Goal: Task Accomplishment & Management: Manage account settings

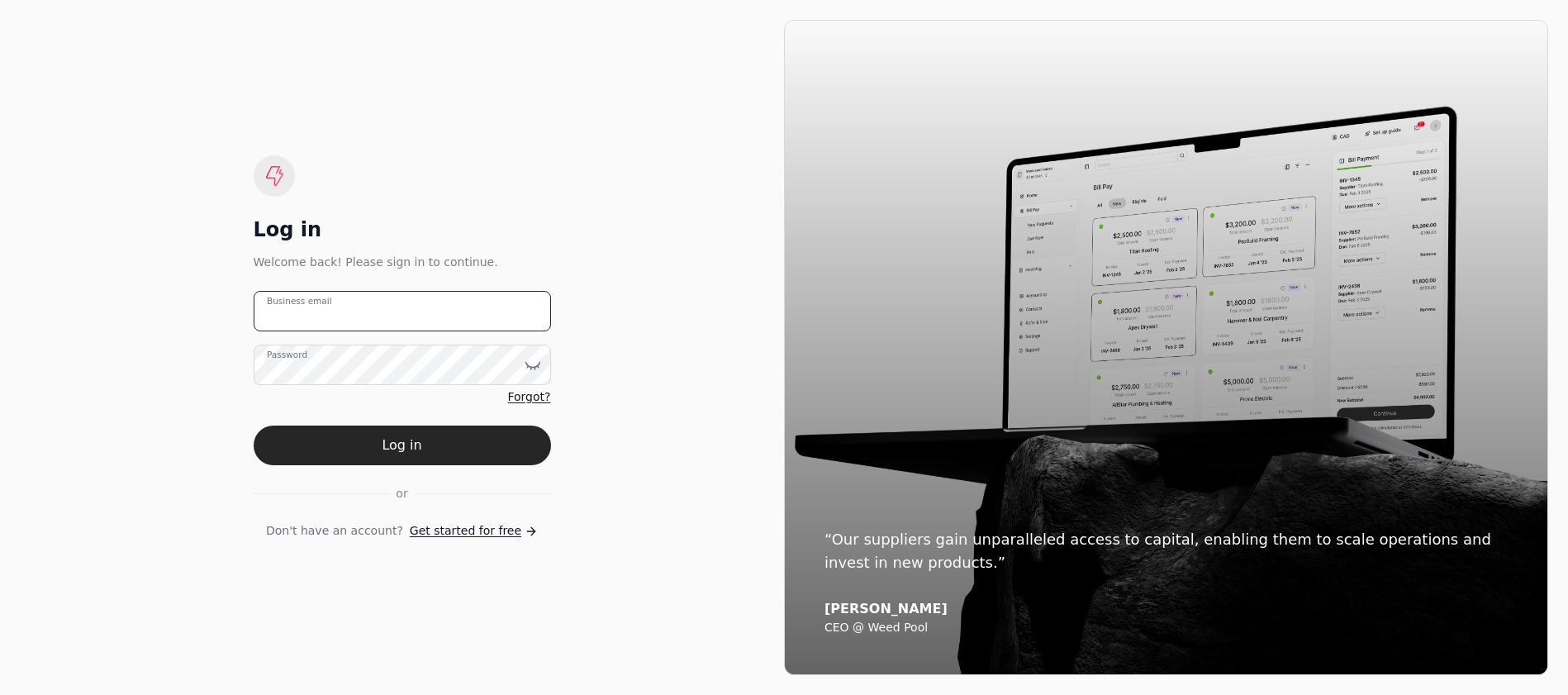
click at [387, 316] on email "Business email" at bounding box center [402, 311] width 298 height 41
type email "[EMAIL_ADDRESS][DOMAIN_NAME]"
click at [253, 426] on button "Log in" at bounding box center [402, 445] width 298 height 40
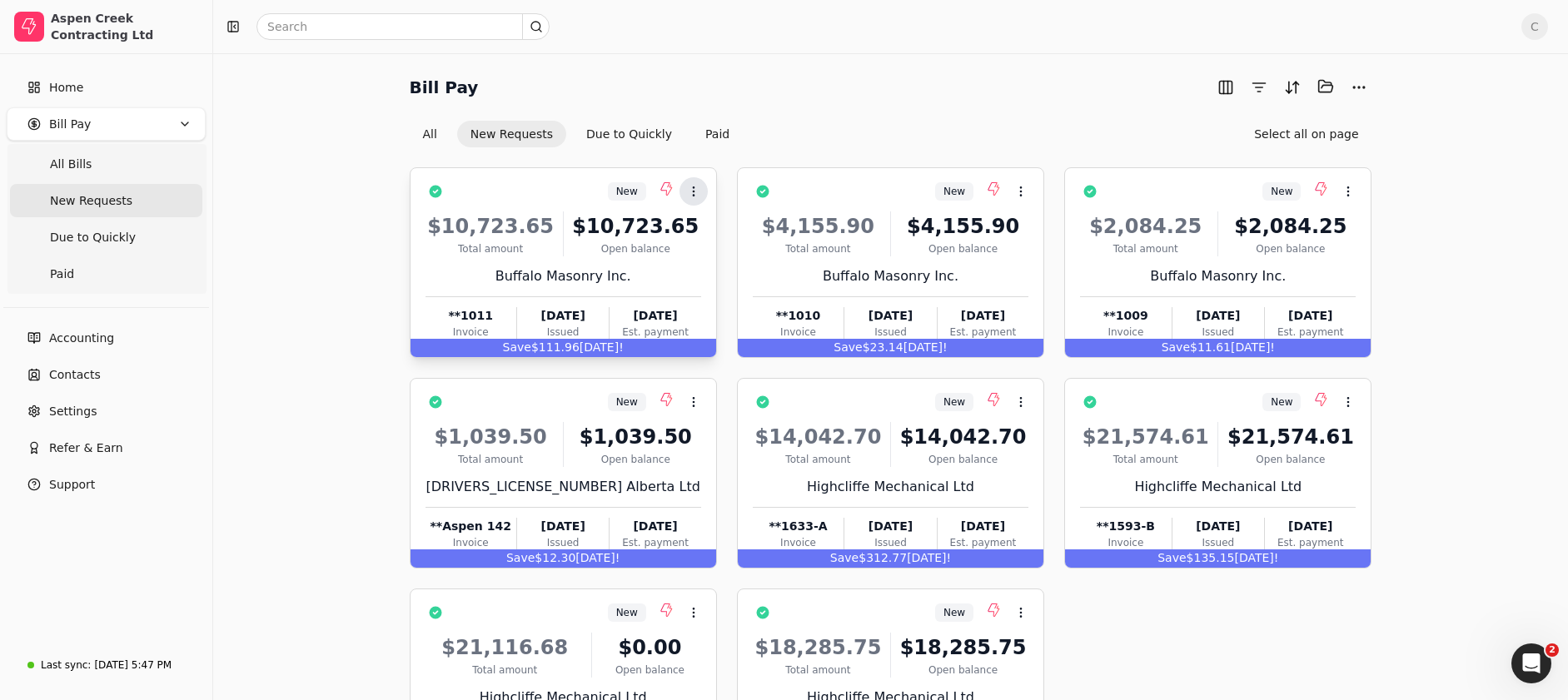
click at [695, 194] on icon at bounding box center [694, 191] width 13 height 13
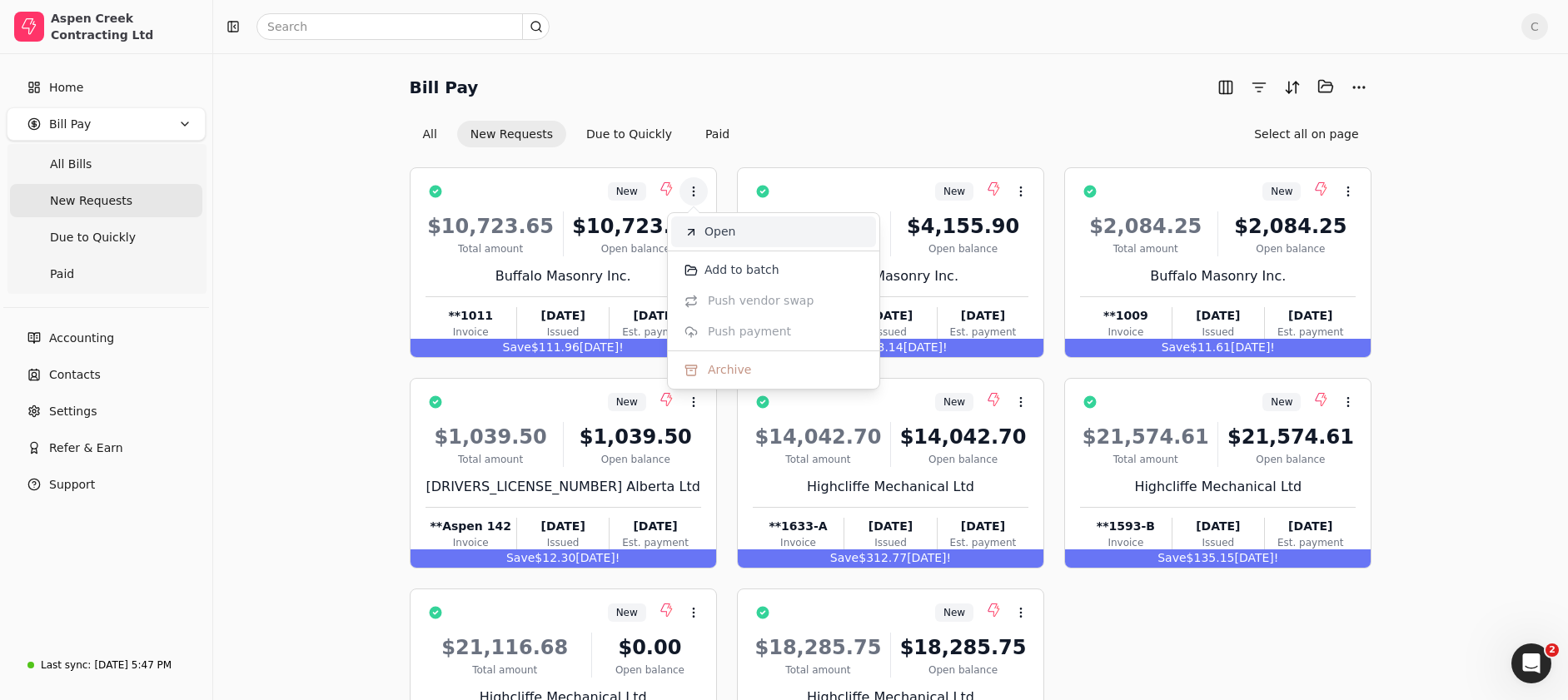
click at [713, 221] on li "Open" at bounding box center [773, 232] width 204 height 31
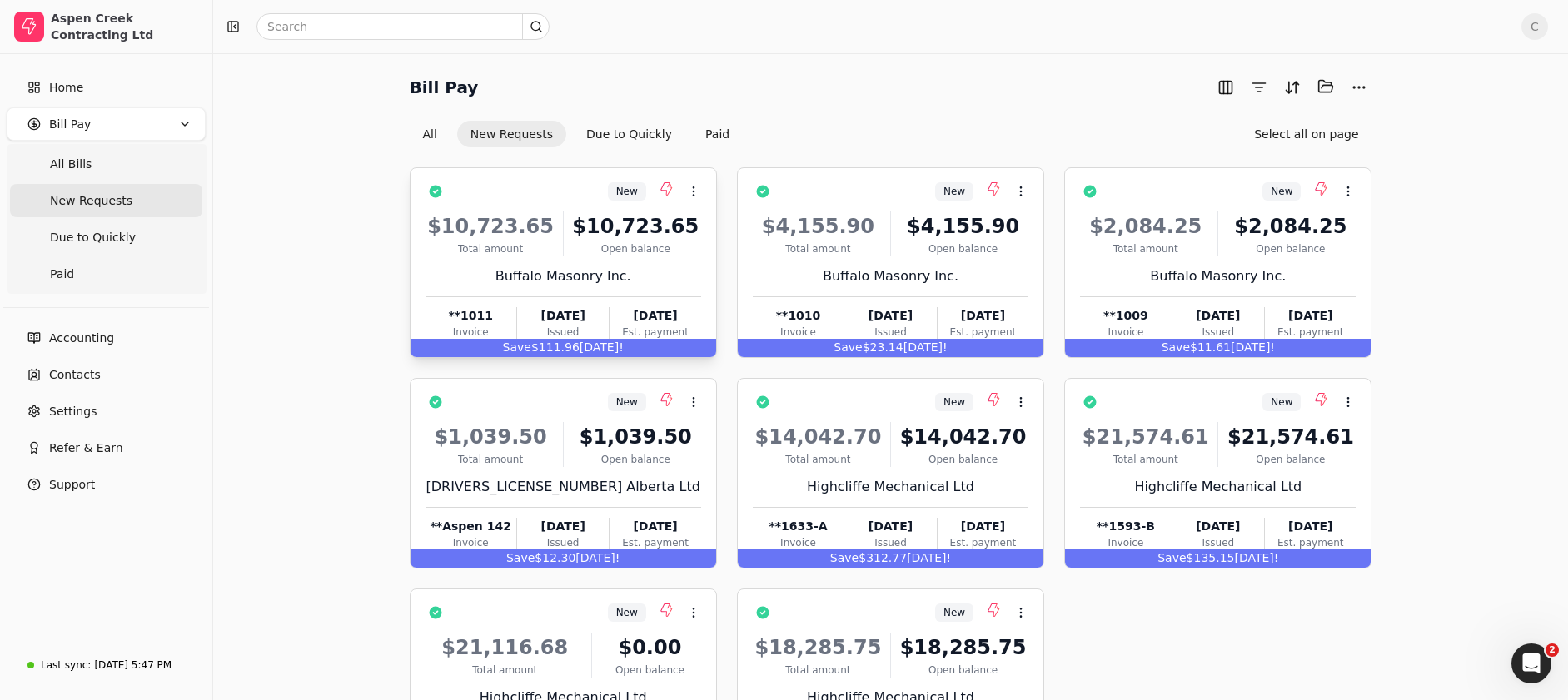
click at [506, 181] on div "New Context Menu Button" at bounding box center [575, 192] width 253 height 29
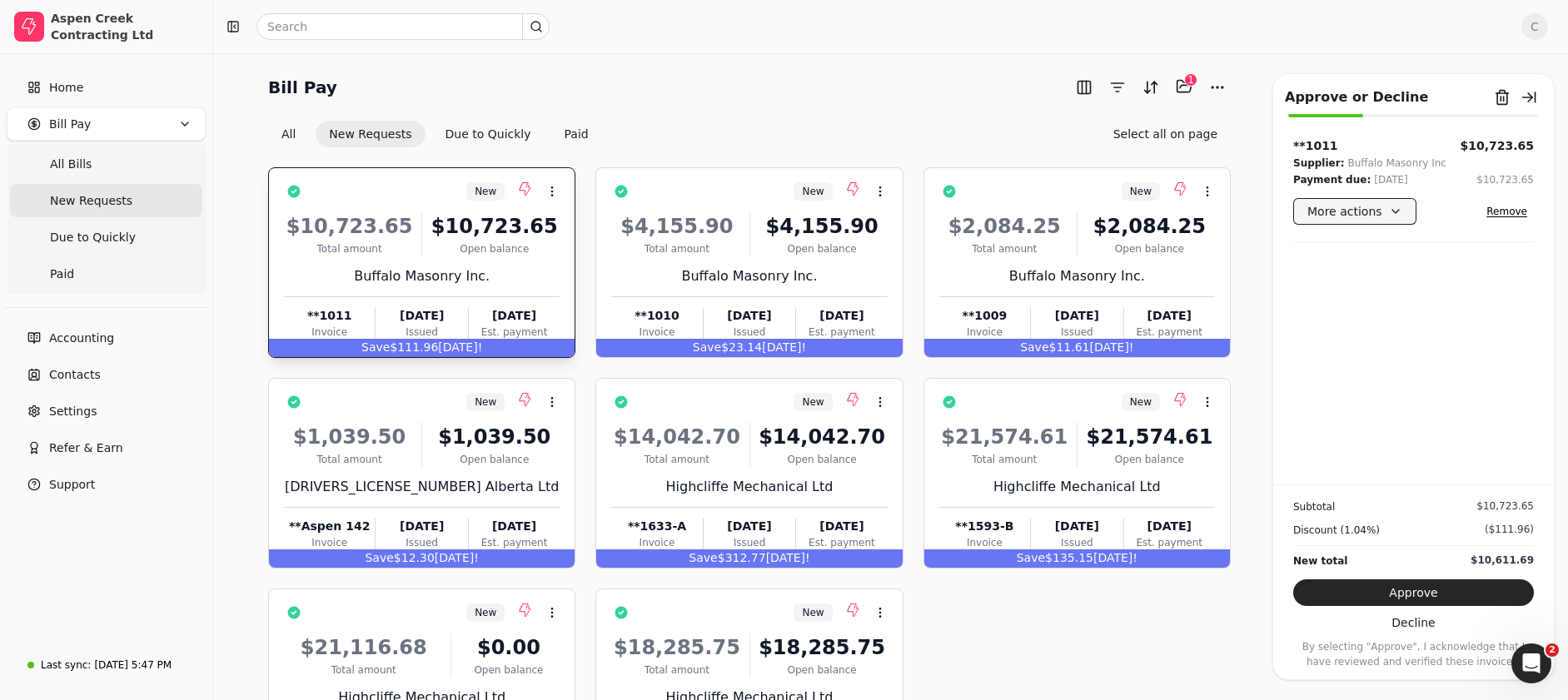
click at [1396, 212] on button "More actions" at bounding box center [1355, 212] width 123 height 27
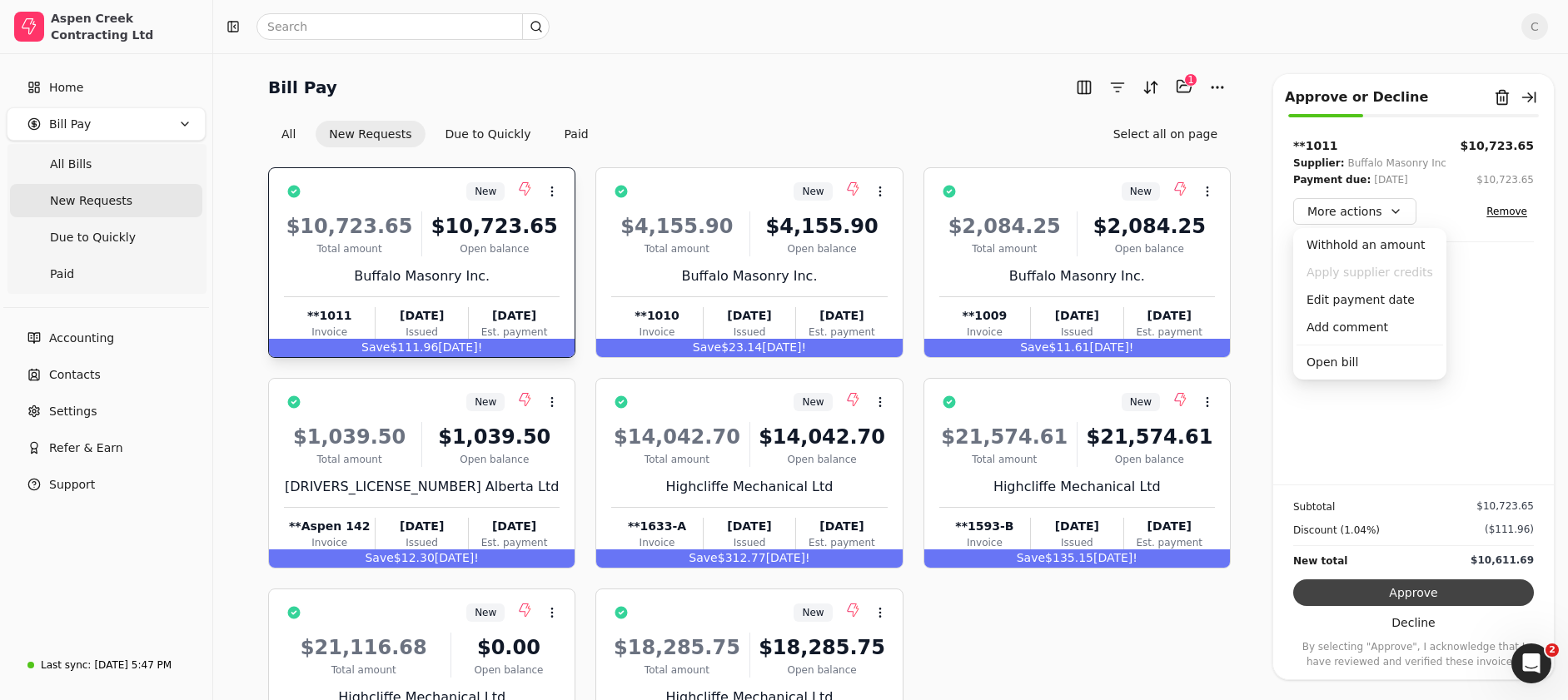
click at [1381, 591] on button "Approve" at bounding box center [1414, 593] width 241 height 27
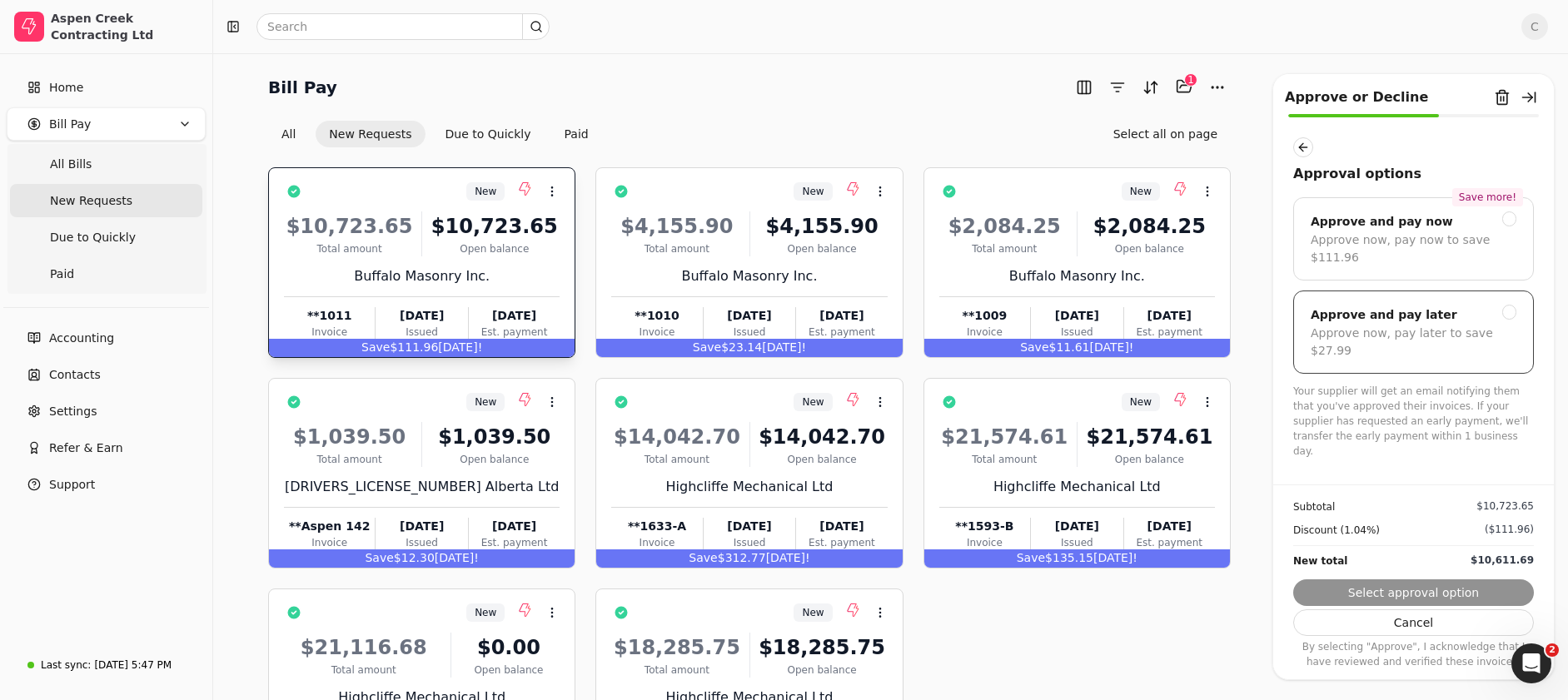
click at [1511, 304] on div at bounding box center [1510, 312] width 15 height 15
click at [1384, 602] on button "Submit approval" at bounding box center [1414, 593] width 241 height 27
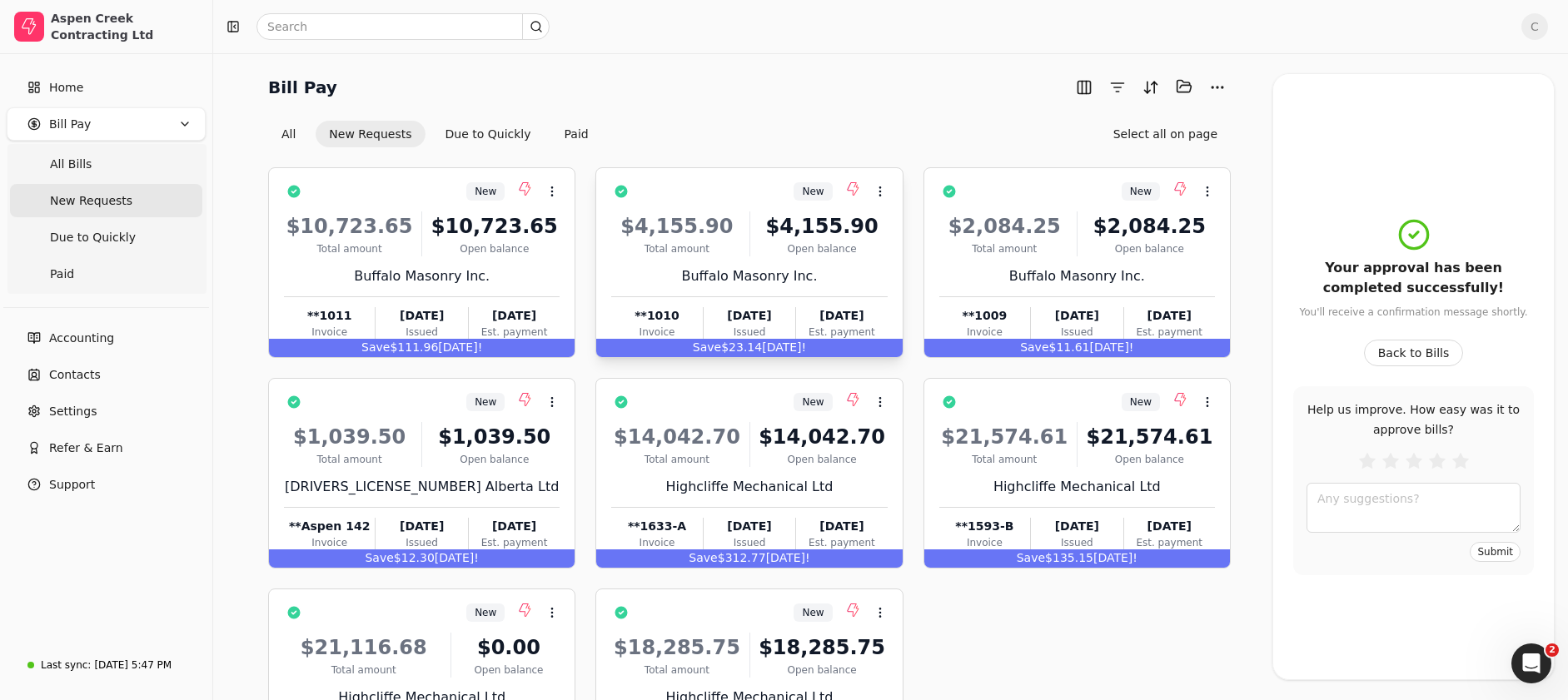
click at [763, 196] on div "New Context Menu Button" at bounding box center [761, 192] width 253 height 29
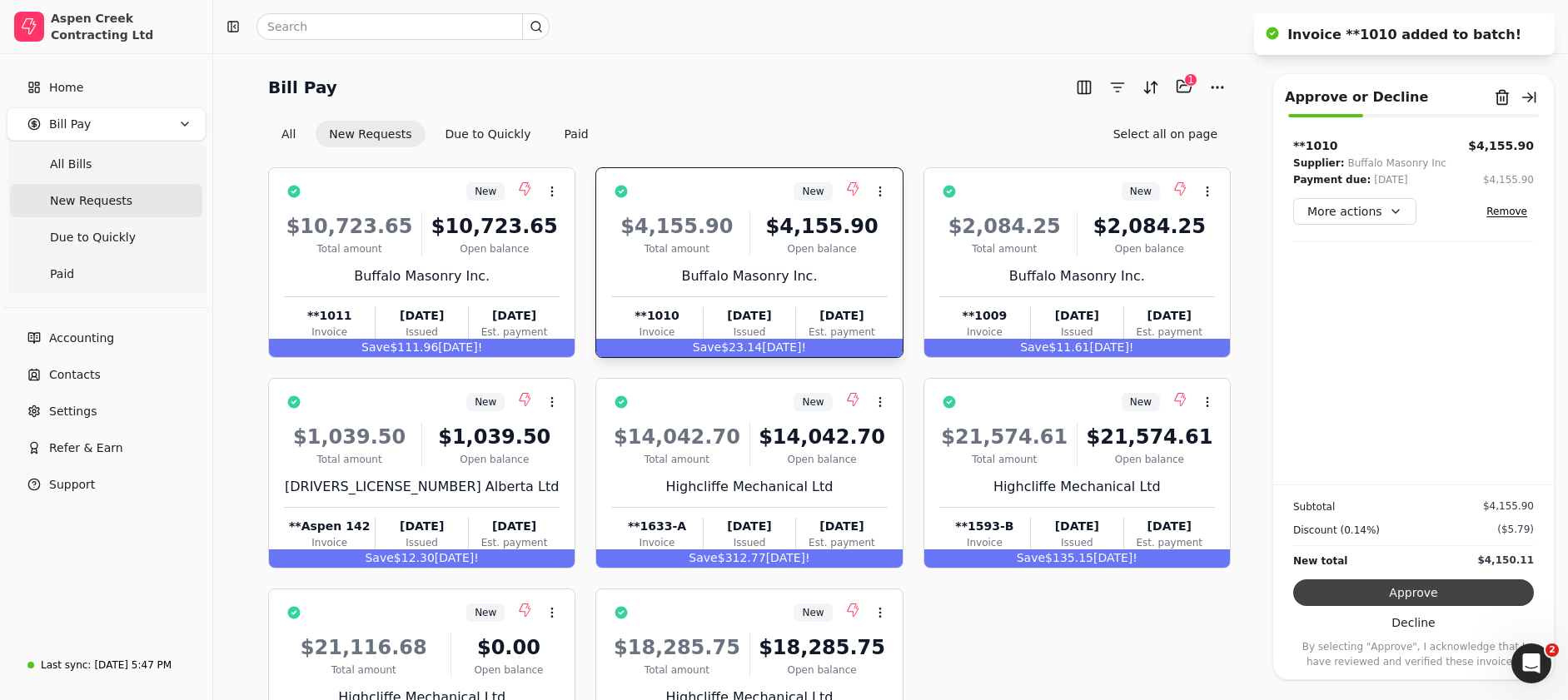
click at [1430, 588] on button "Approve" at bounding box center [1414, 593] width 241 height 27
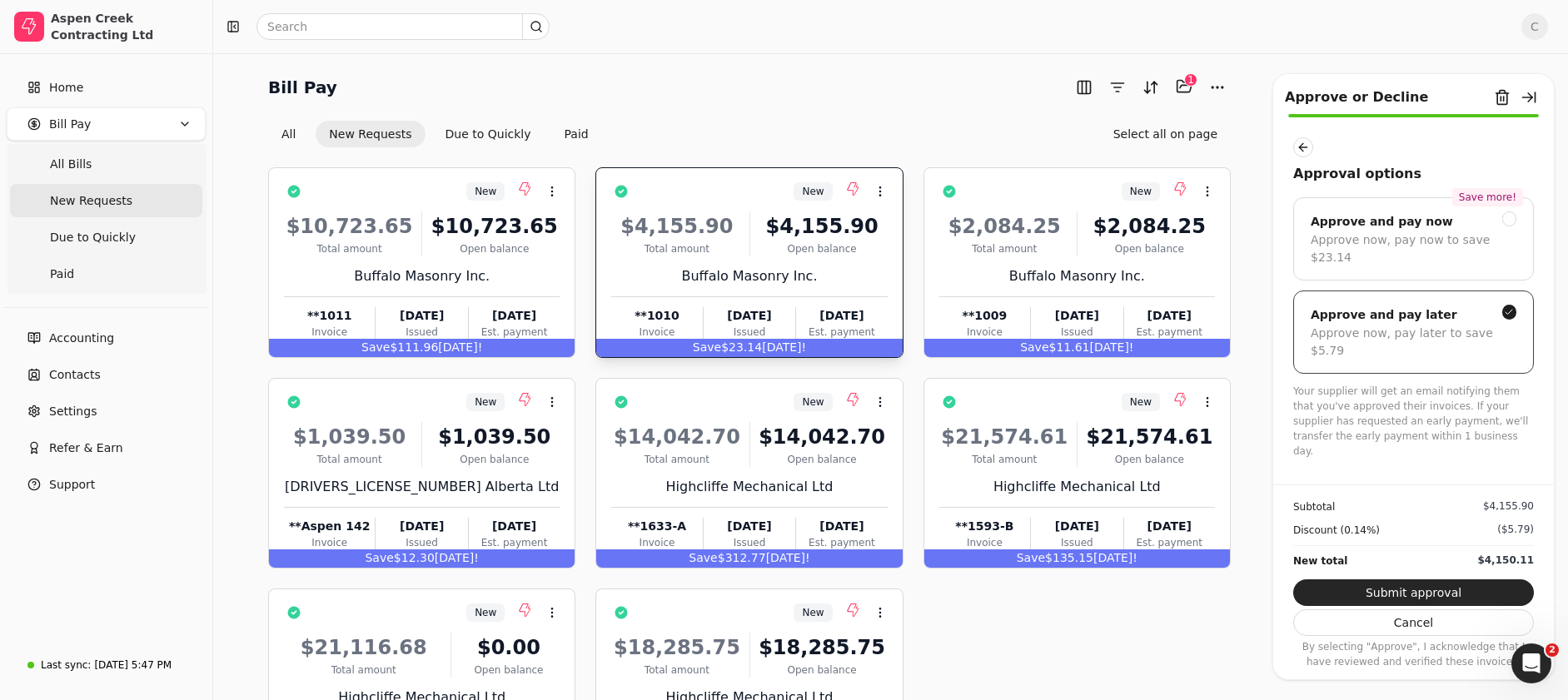
click at [1377, 304] on div "Approve and pay later" at bounding box center [1384, 314] width 146 height 20
click at [1405, 596] on button "Submit approval" at bounding box center [1414, 593] width 241 height 27
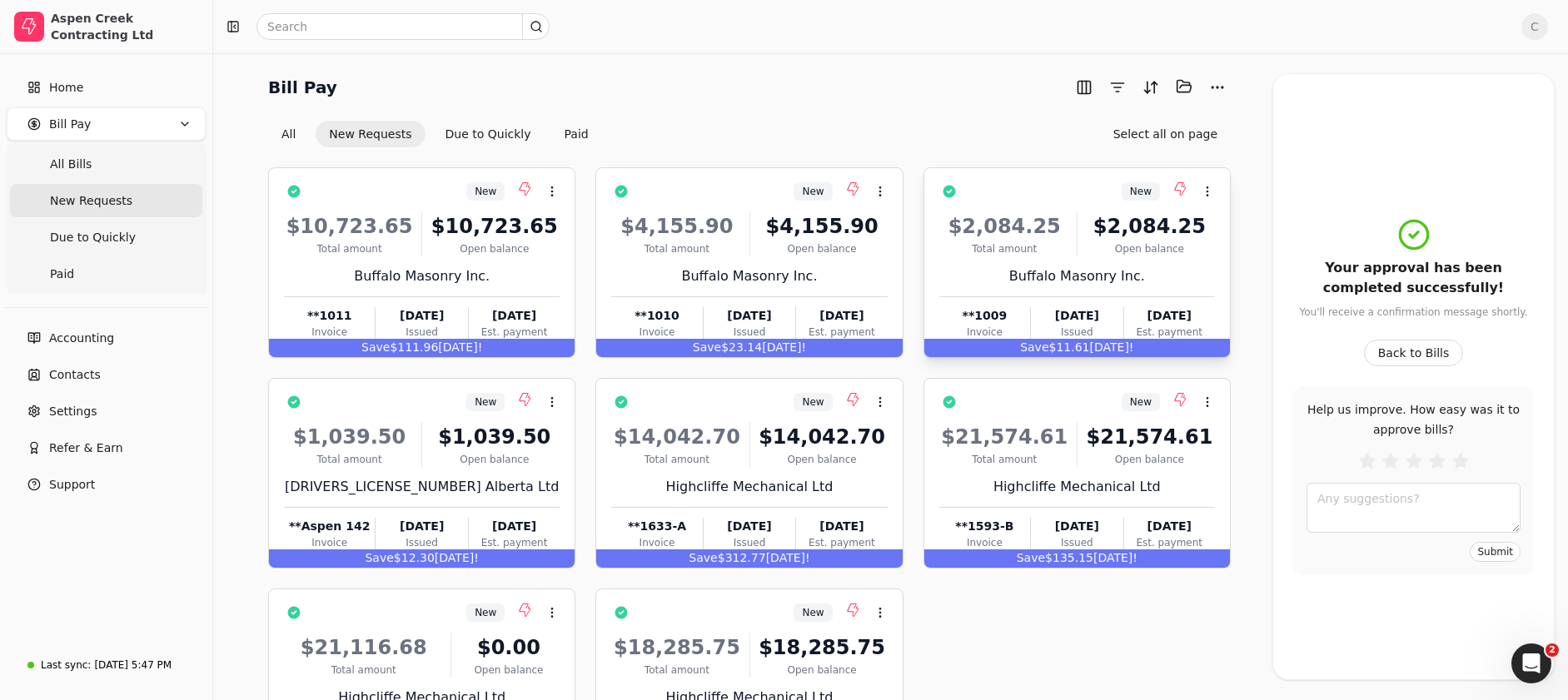
click at [1051, 204] on div "New Context Menu Button" at bounding box center [1088, 192] width 253 height 29
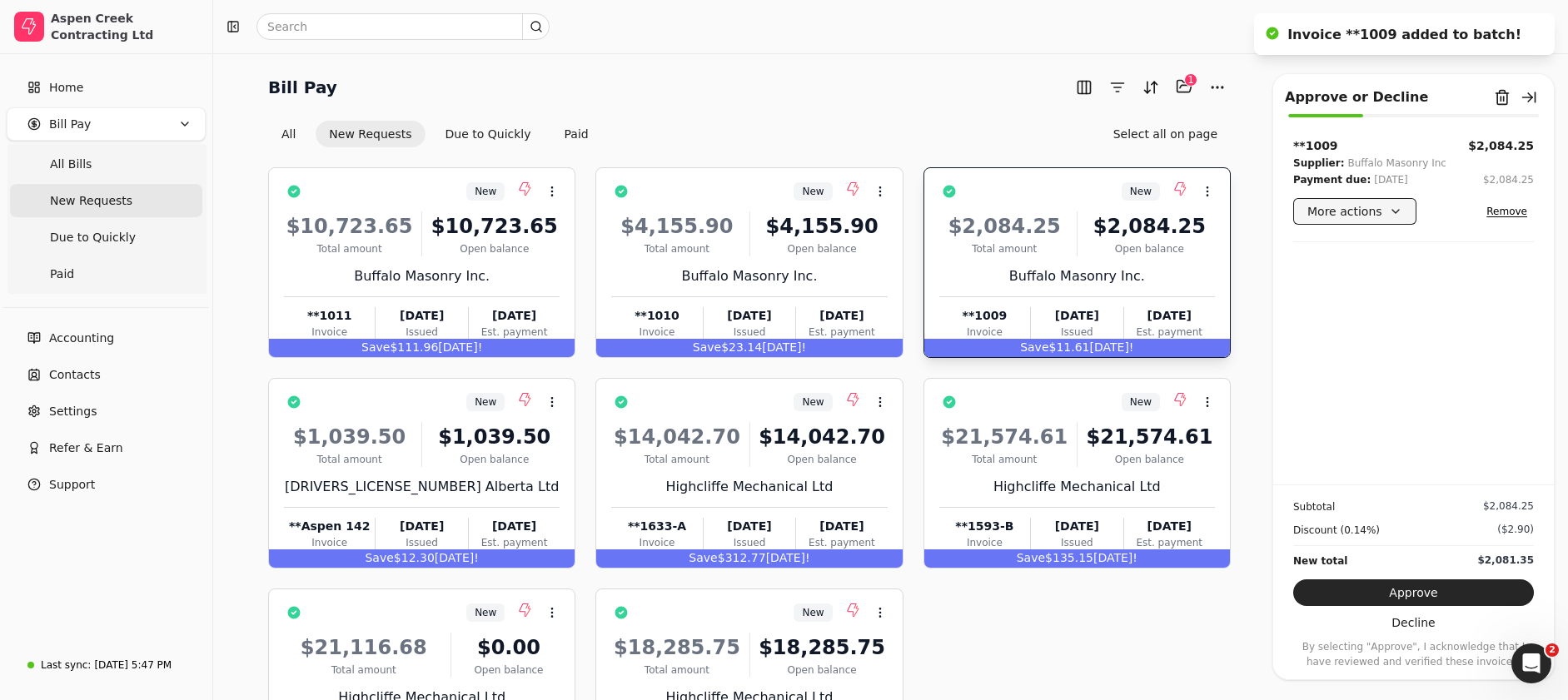
click at [1319, 210] on button "More actions" at bounding box center [1355, 212] width 123 height 27
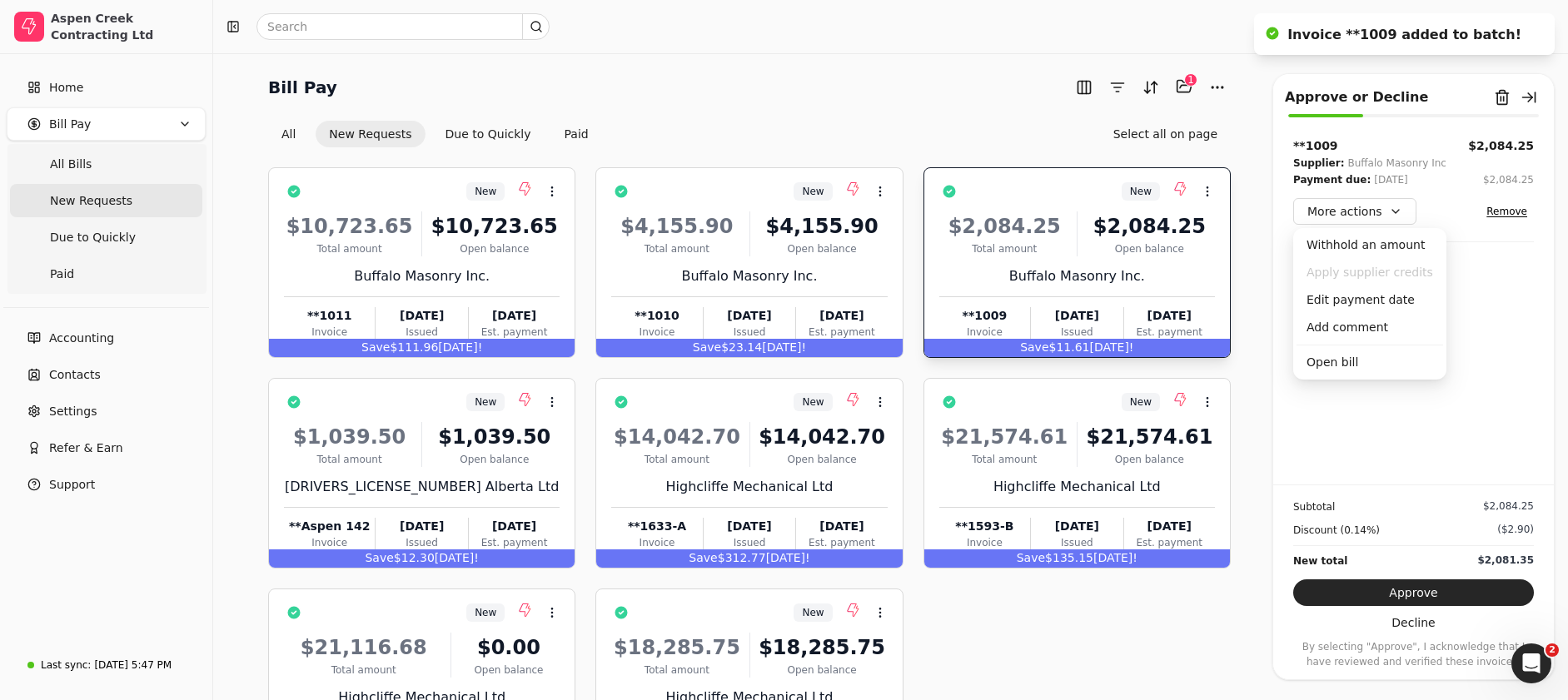
click at [1473, 420] on div "**1009 $2,084.25 Supplier: Buffalo Masonry Inc Payment due: [DATE] $2,084.25 Mo…" at bounding box center [1414, 311] width 280 height 347
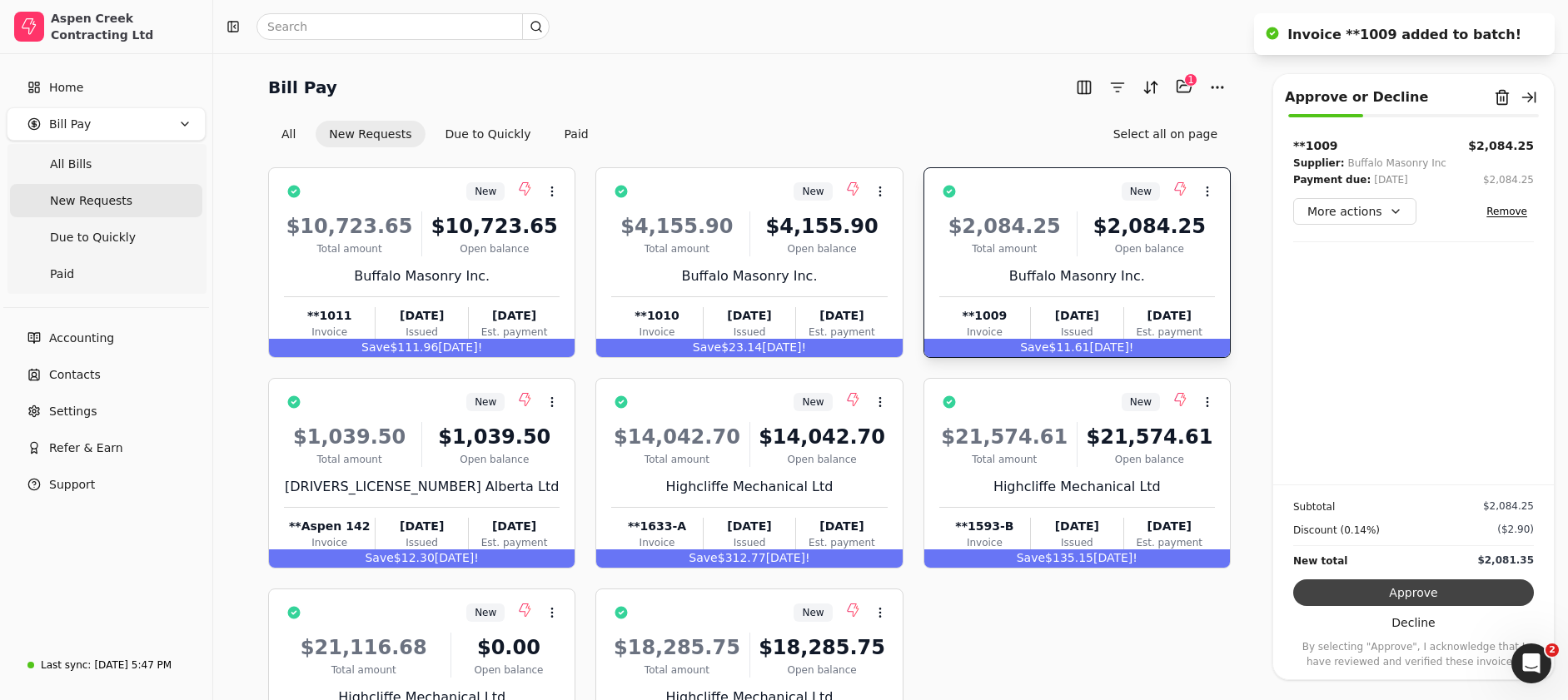
click at [1395, 596] on button "Approve" at bounding box center [1414, 593] width 241 height 27
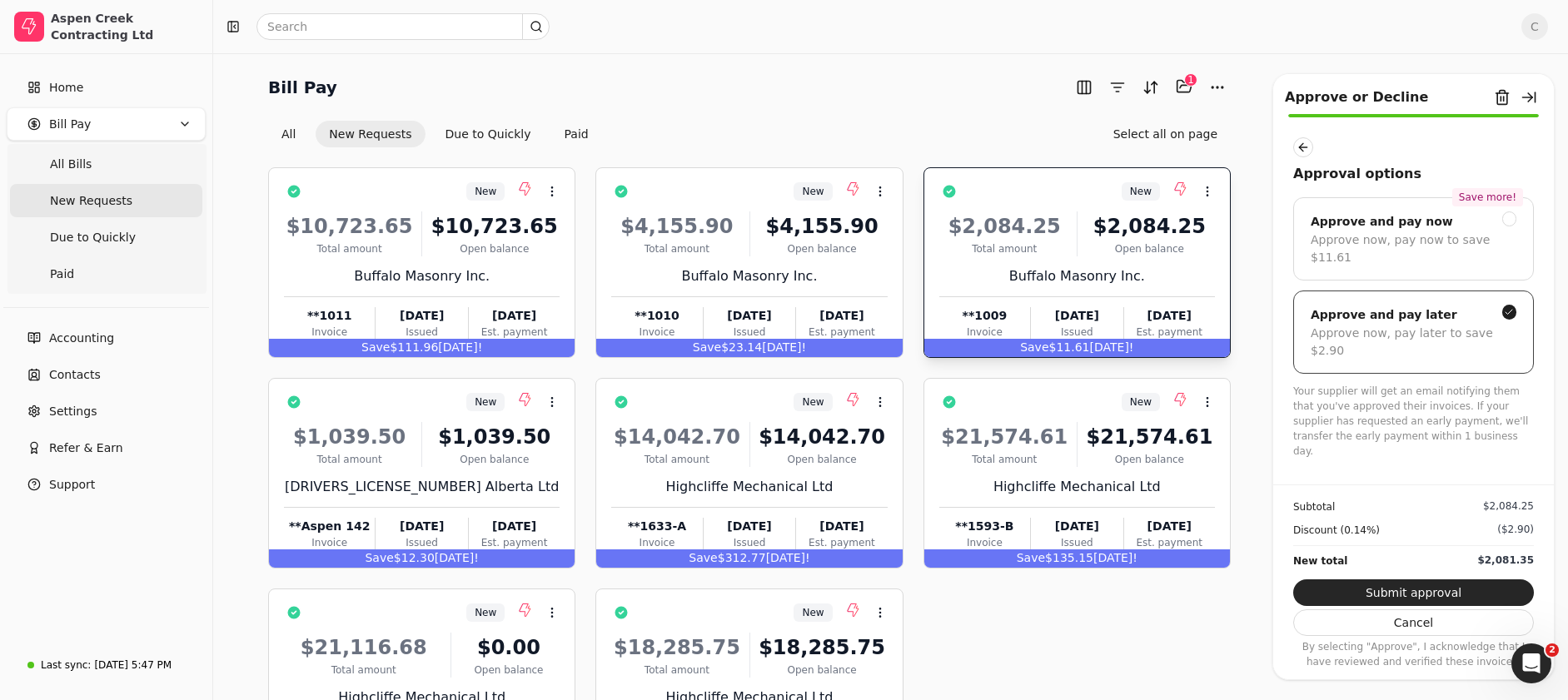
click at [1360, 304] on div "Approve and pay later" at bounding box center [1384, 314] width 146 height 20
click at [1415, 601] on button "Submit approval" at bounding box center [1414, 593] width 241 height 27
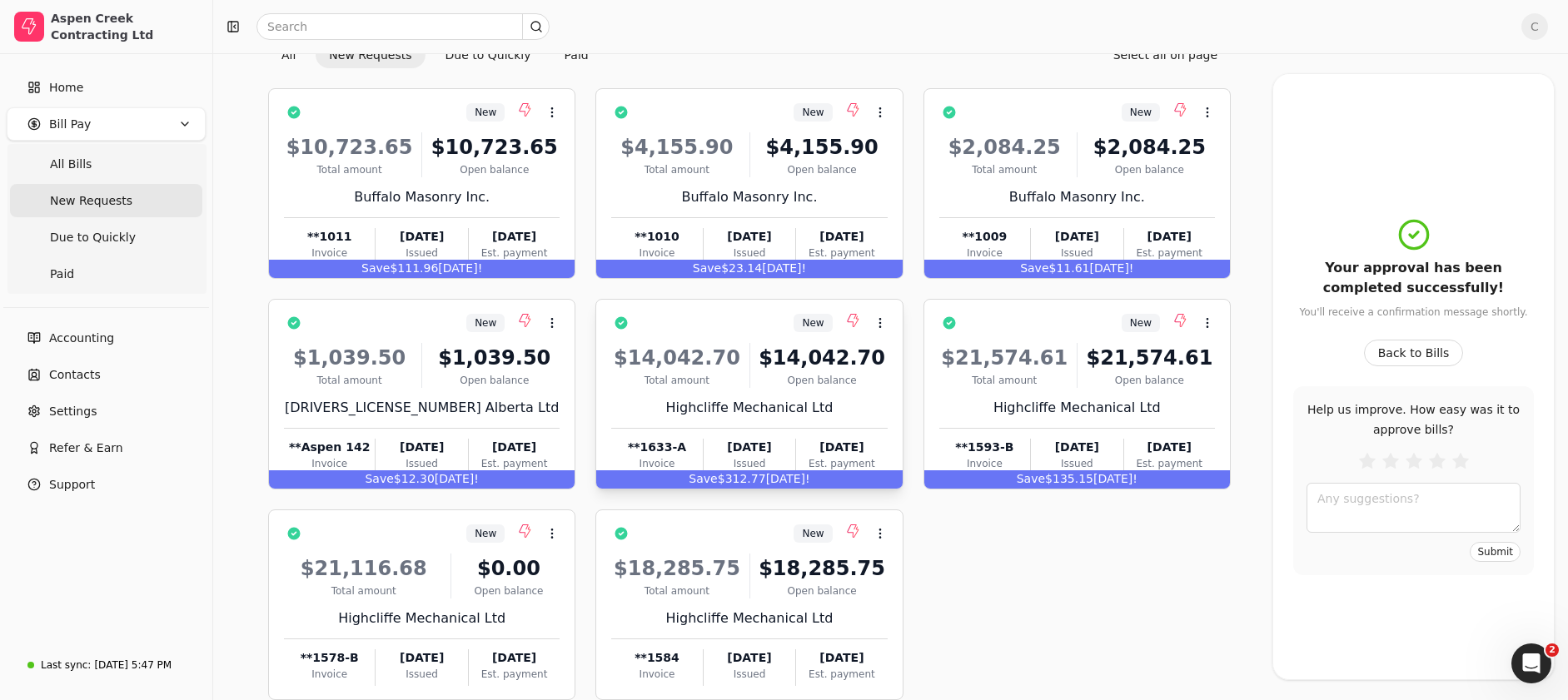
scroll to position [80, 0]
